Goal: Navigation & Orientation: Find specific page/section

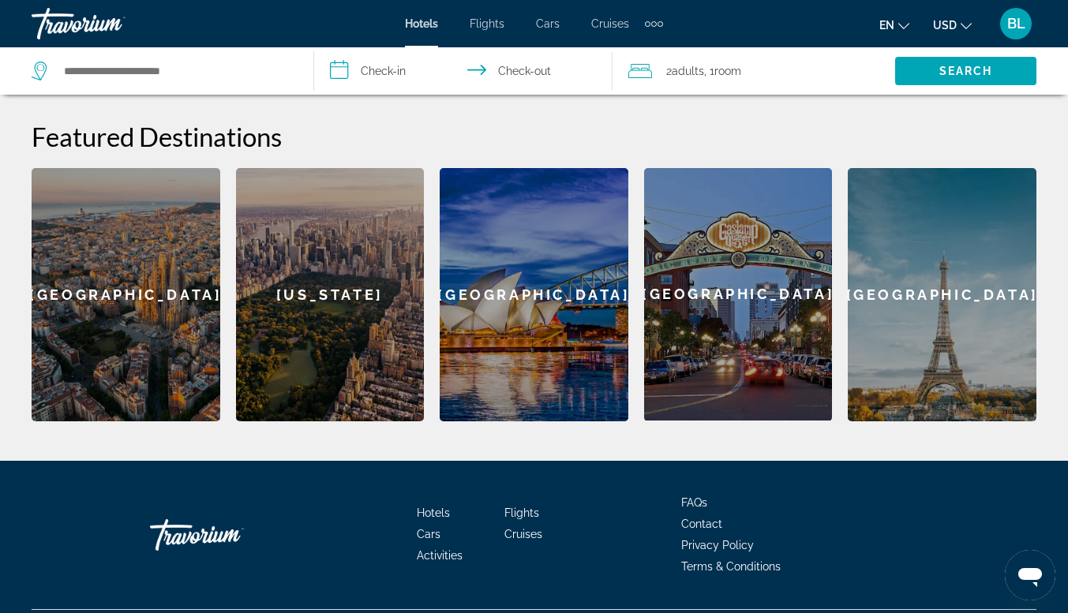
scroll to position [631, 0]
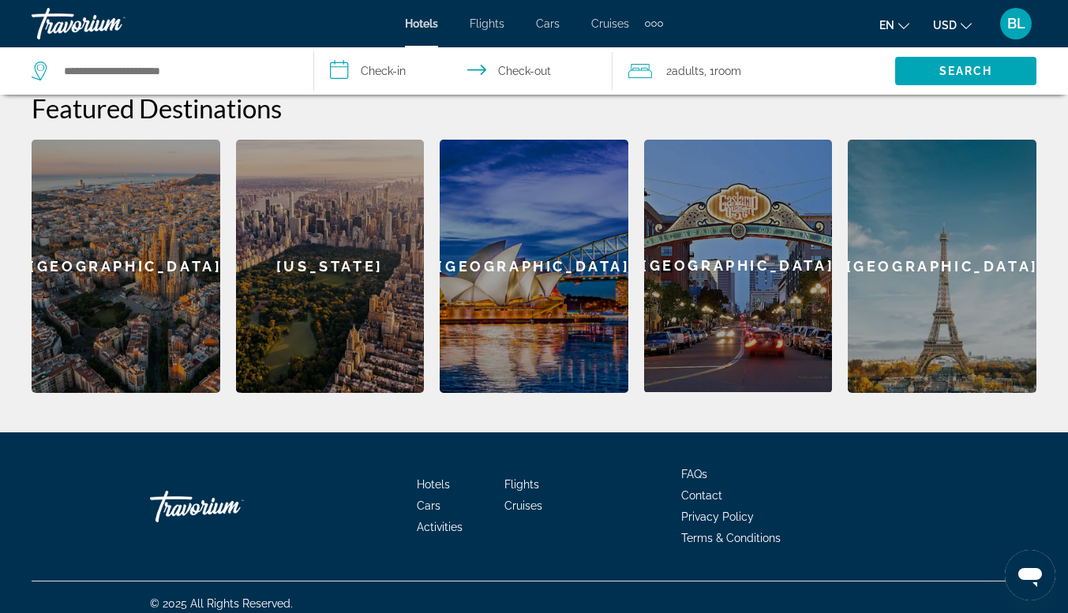
click at [415, 18] on span "Hotels" at bounding box center [421, 23] width 33 height 13
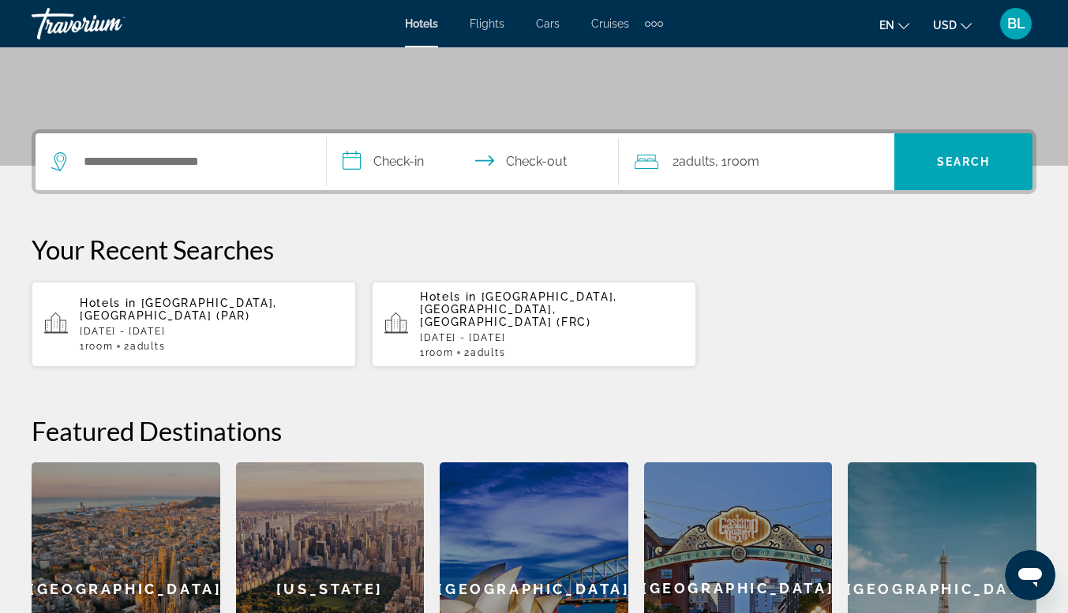
scroll to position [394, 0]
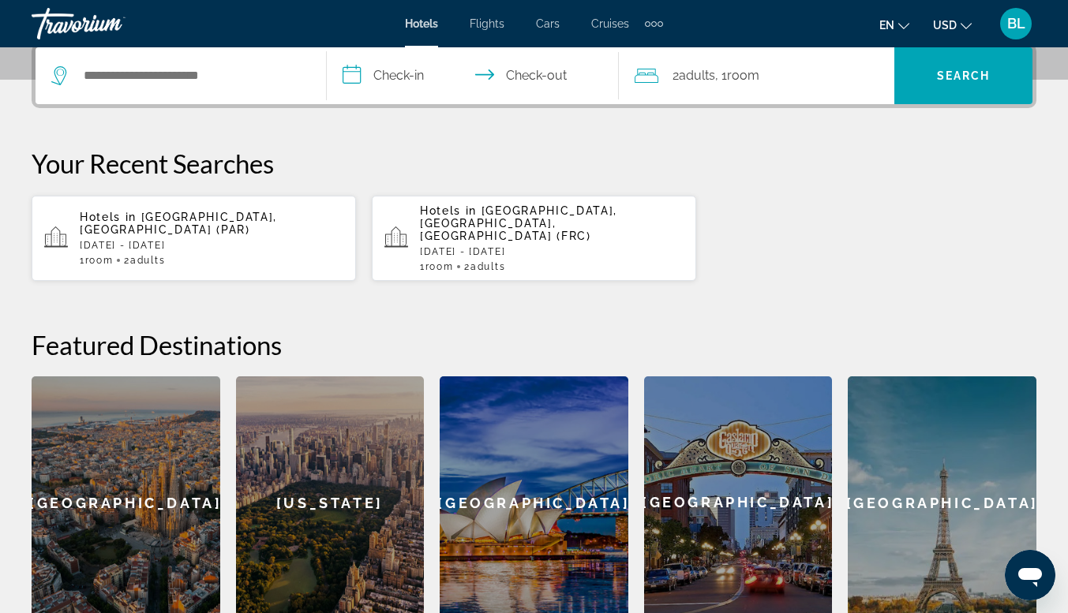
click at [489, 21] on span "Flights" at bounding box center [487, 23] width 35 height 13
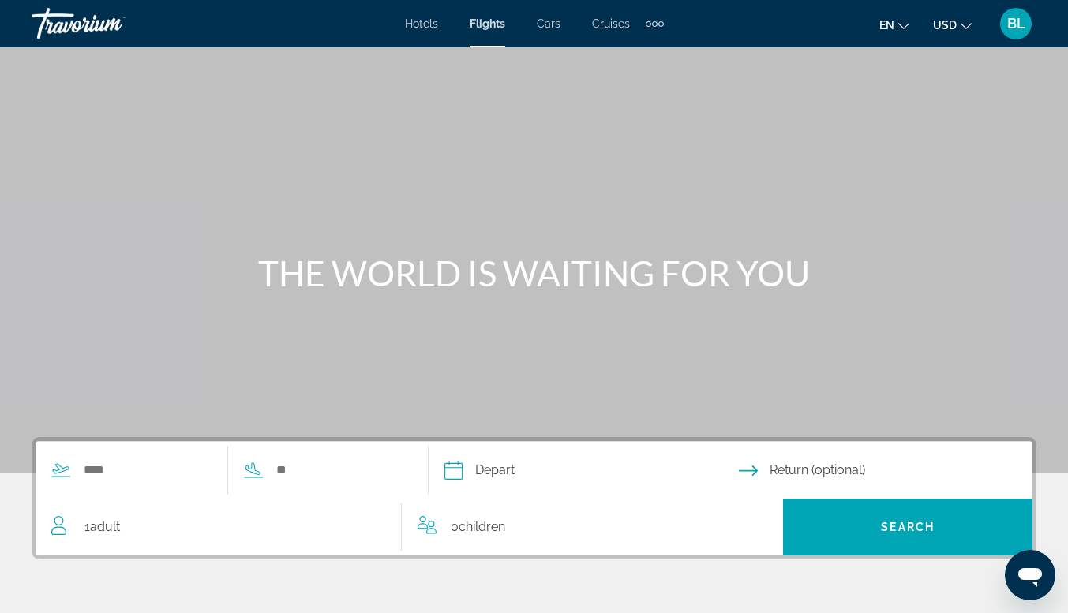
click at [552, 29] on span "Cars" at bounding box center [549, 23] width 24 height 13
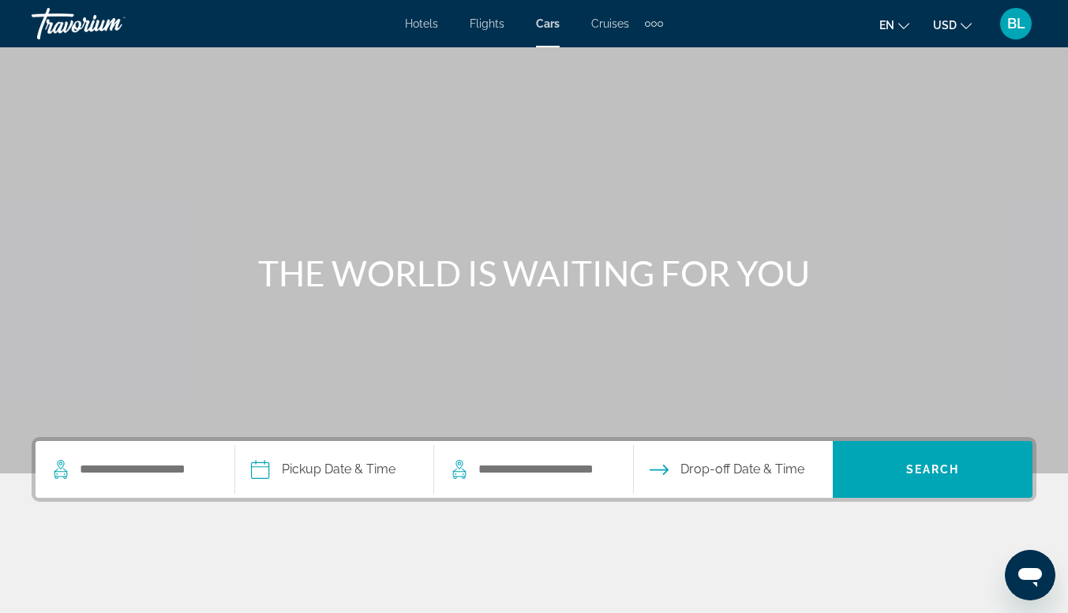
click at [618, 18] on span "Cruises" at bounding box center [610, 23] width 38 height 13
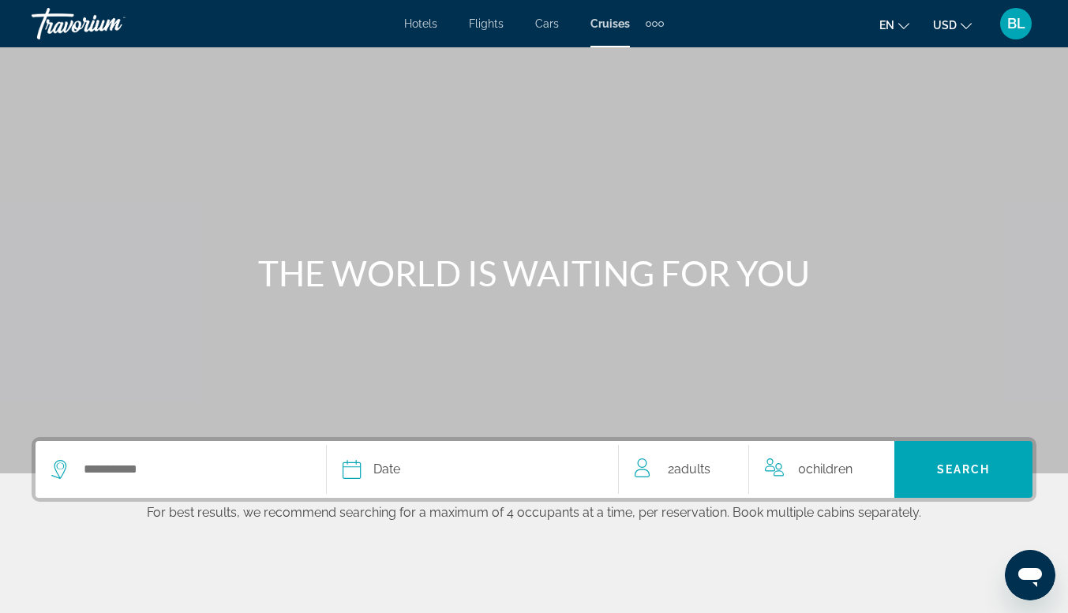
click at [651, 20] on div "Extra navigation items" at bounding box center [655, 24] width 18 height 24
click at [638, 52] on span "Activities" at bounding box center [629, 53] width 46 height 13
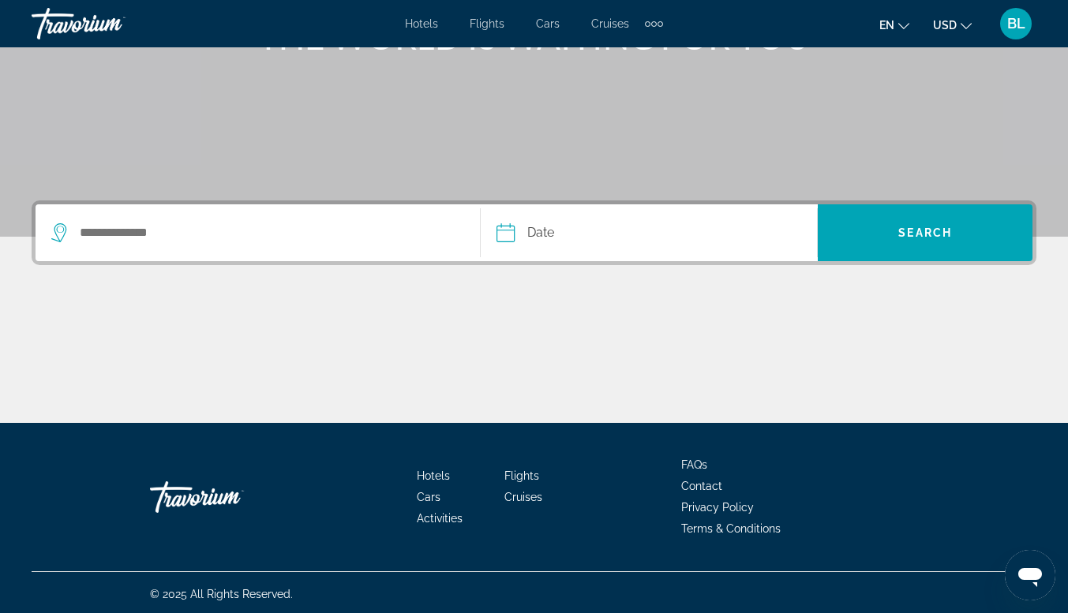
scroll to position [240, 0]
